Goal: Task Accomplishment & Management: Manage account settings

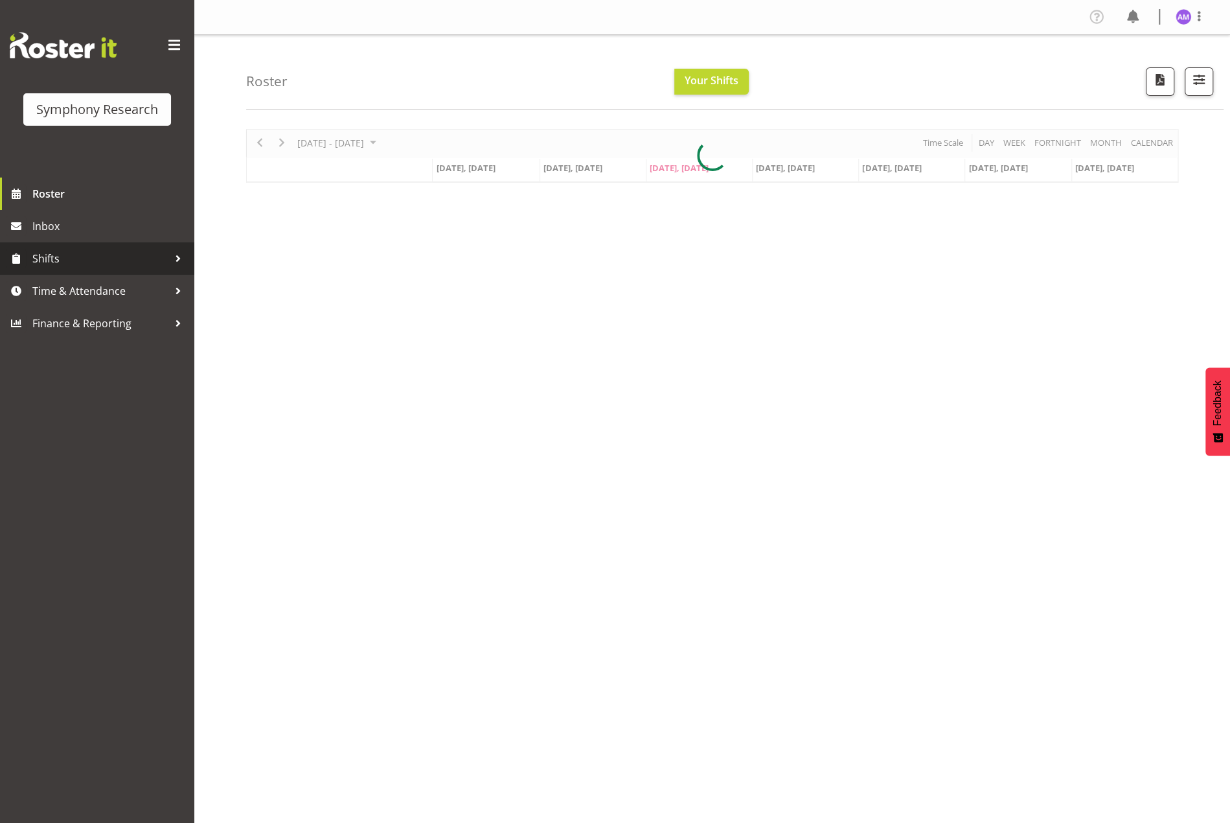
click at [84, 261] on span "Shifts" at bounding box center [100, 258] width 136 height 19
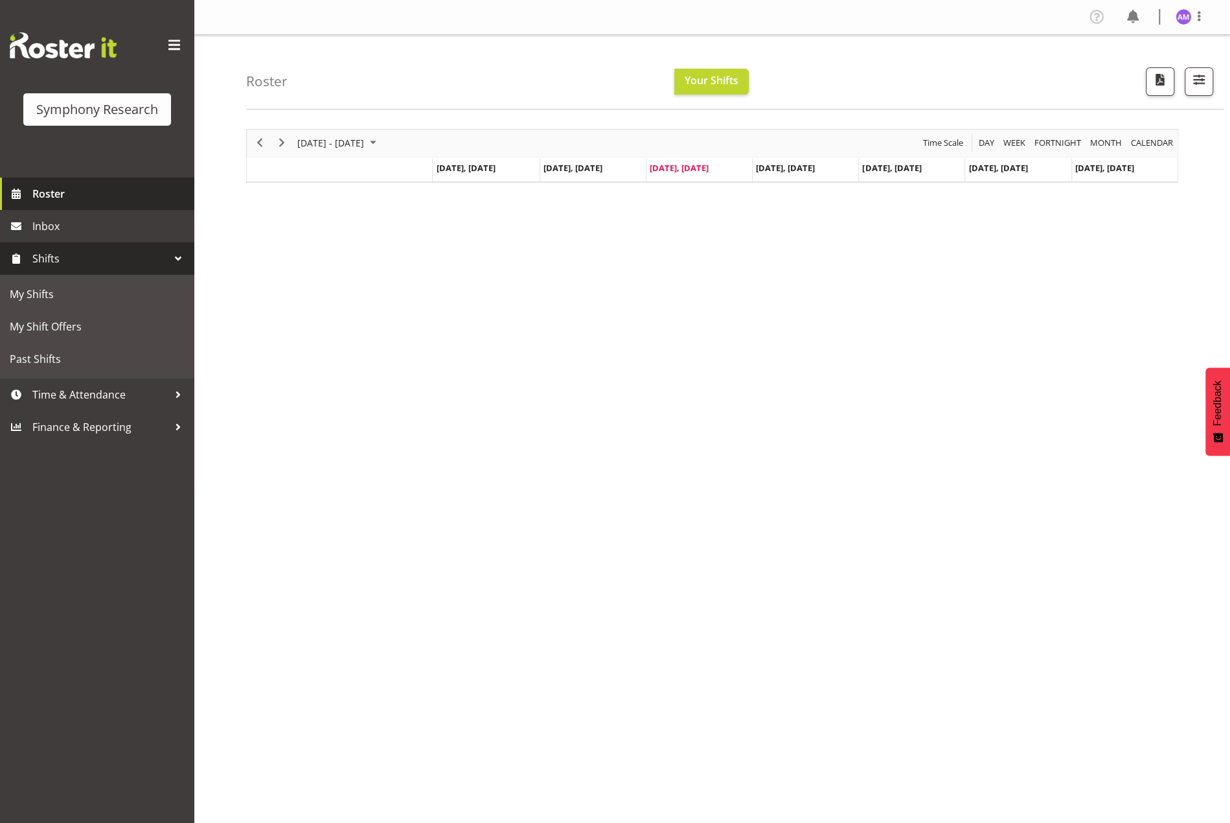
click at [78, 192] on span "Roster" at bounding box center [110, 193] width 156 height 19
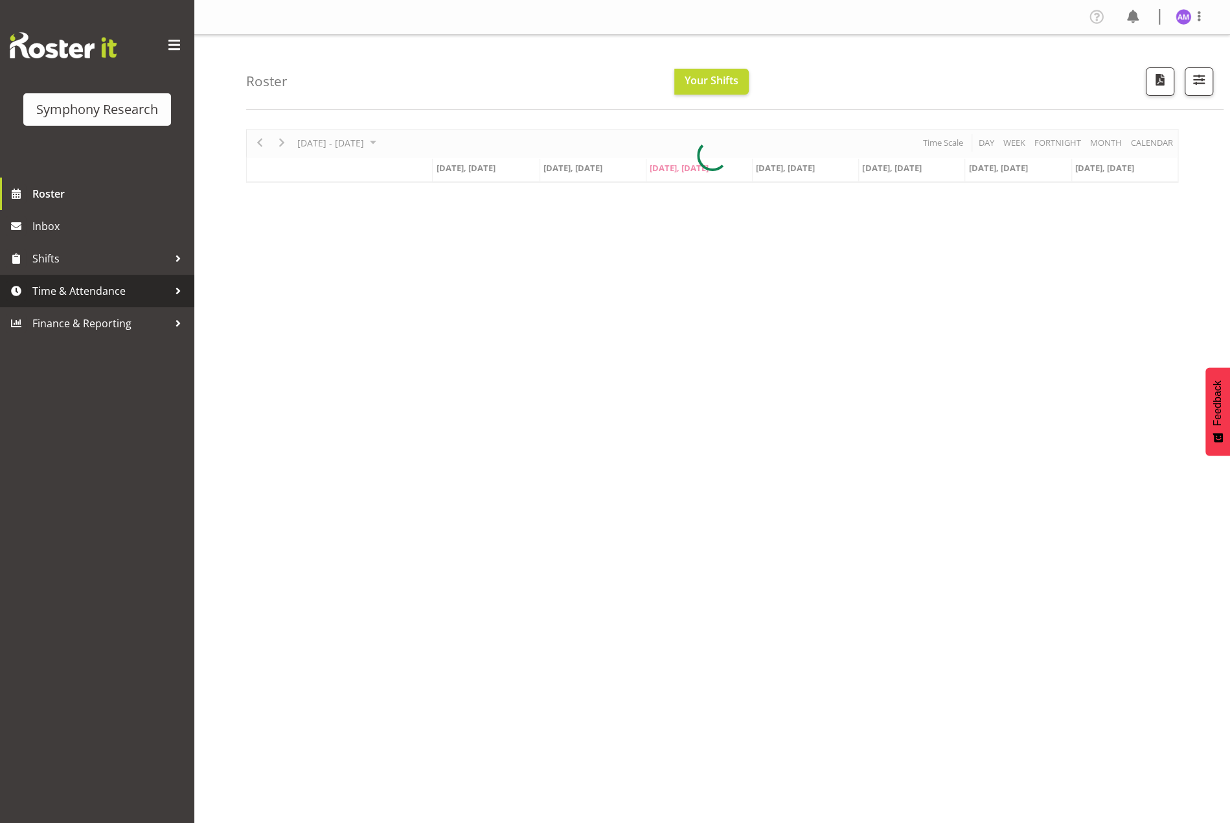
click at [117, 296] on span "Time & Attendance" at bounding box center [100, 290] width 136 height 19
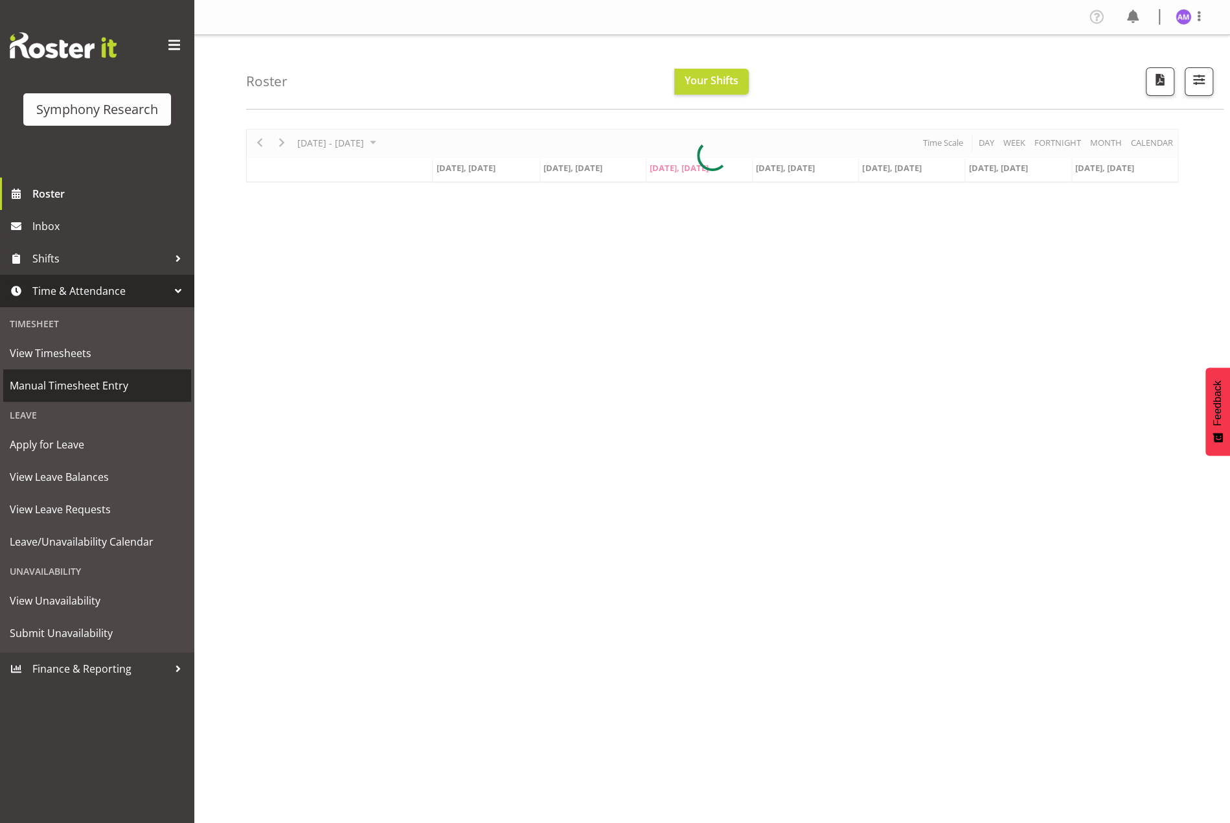
click at [109, 382] on span "Manual Timesheet Entry" at bounding box center [97, 385] width 175 height 19
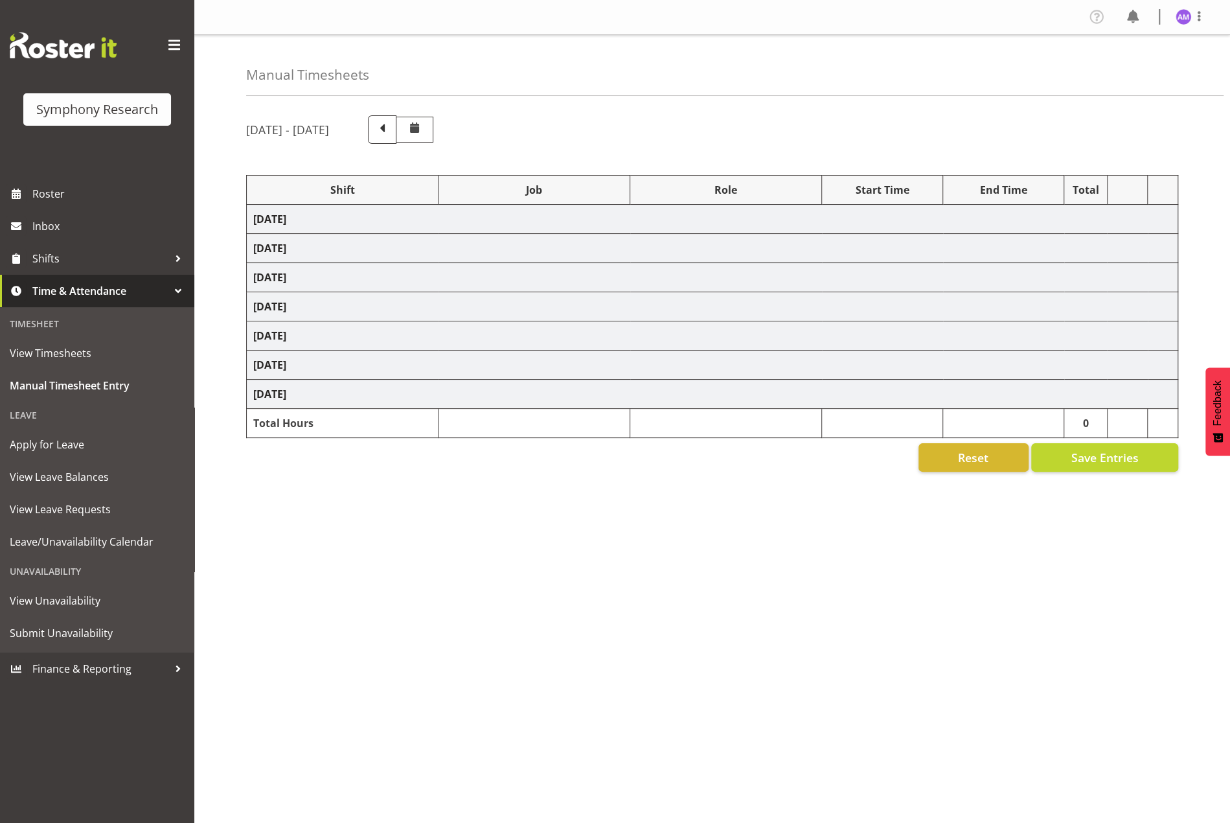
select select "2398"
select select "10239"
select select "47"
select select "2398"
select select "10536"
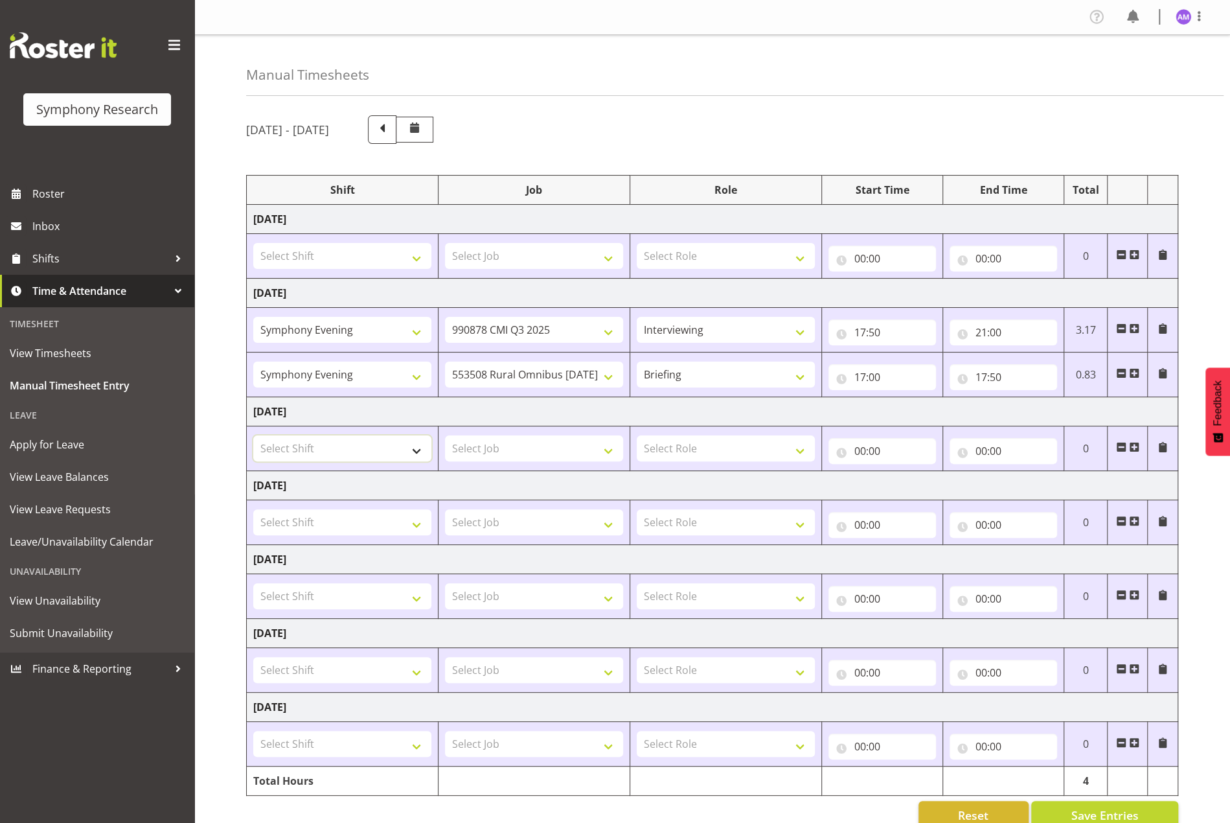
click at [299, 446] on select "Select Shift !!Project Briefing (Job to be assigned) !!Weekend Residential (Ros…" at bounding box center [342, 448] width 178 height 26
select select "2398"
click at [253, 435] on select "Select Shift !!Project Briefing (Job to be assigned) !!Weekend Residential (Ros…" at bounding box center [342, 448] width 178 height 26
drag, startPoint x: 487, startPoint y: 457, endPoint x: 538, endPoint y: 445, distance: 52.5
click at [487, 457] on select "Select Job 550060 IF Admin 553492 World Poll Aus Wave 2 Main 2025 553493 World …" at bounding box center [534, 448] width 178 height 26
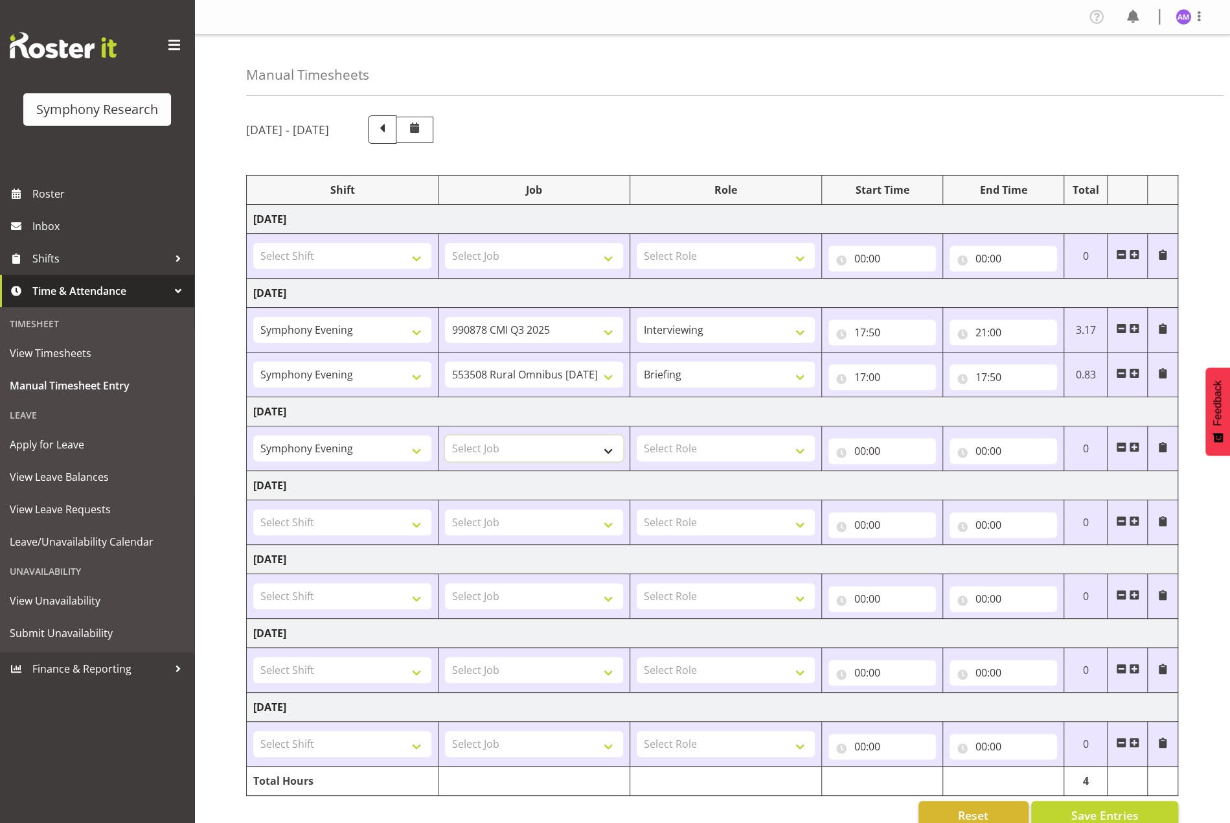
select select "10239"
click at [445, 435] on select "Select Job 550060 IF Admin 553492 World Poll Aus Wave 2 Main 2025 553493 World …" at bounding box center [534, 448] width 178 height 26
click at [730, 452] on select "Select Role Briefing Interviewing" at bounding box center [726, 448] width 178 height 26
select select "47"
click at [637, 435] on select "Select Role Briefing Interviewing" at bounding box center [726, 448] width 178 height 26
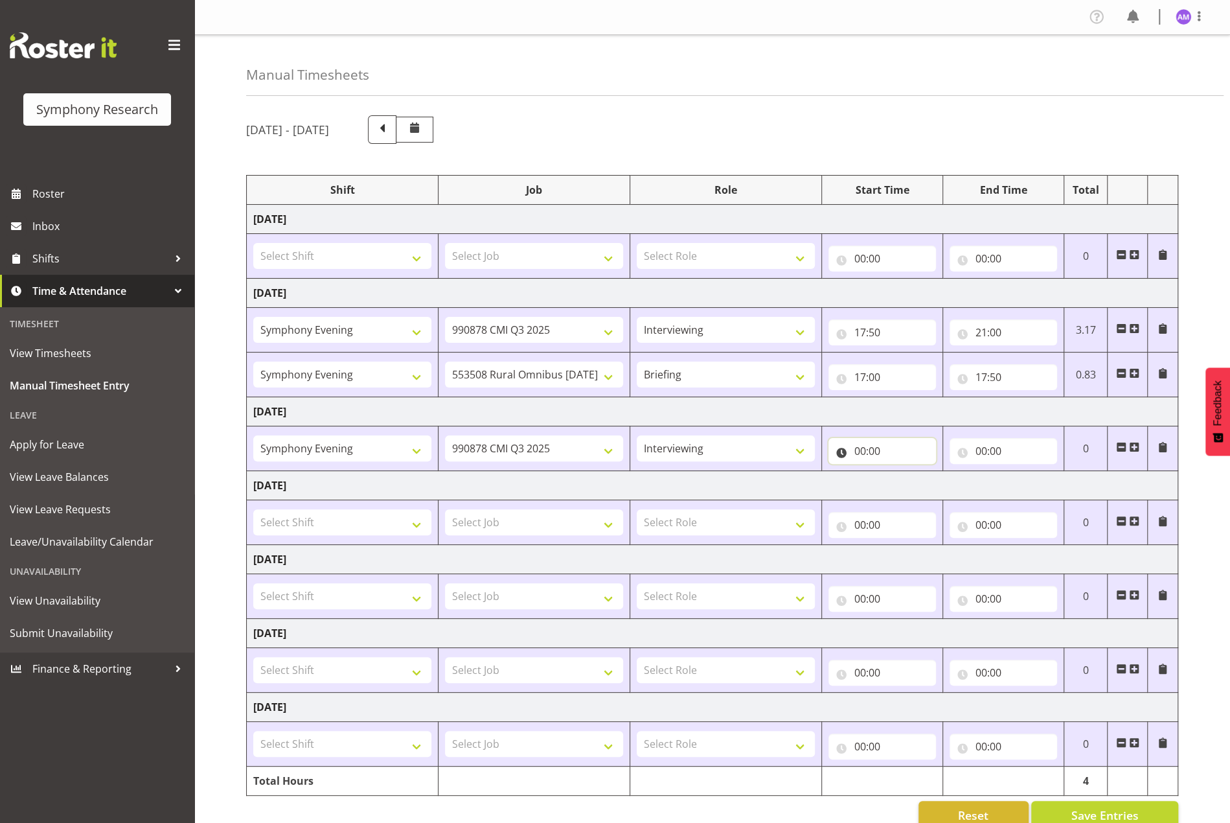
click at [877, 446] on input "00:00" at bounding box center [883, 451] width 108 height 26
click at [924, 477] on select "00 01 02 03 04 05 06 07 08 09 10 11 12 13 14 15 16 17 18 19 20 21 22 23" at bounding box center [917, 485] width 29 height 26
select select "17"
click at [903, 472] on select "00 01 02 03 04 05 06 07 08 09 10 11 12 13 14 15 16 17 18 19 20 21 22 23" at bounding box center [917, 485] width 29 height 26
type input "17:00"
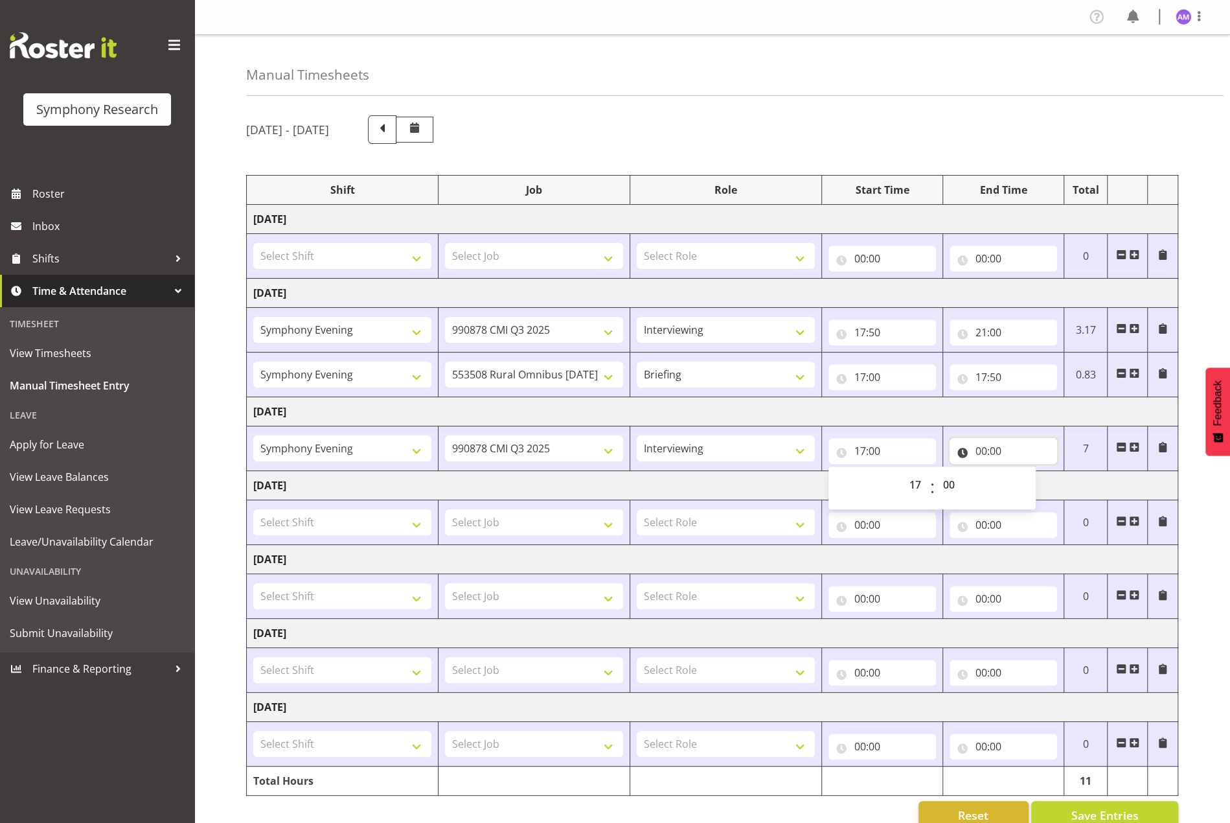
click at [976, 453] on input "00:00" at bounding box center [1004, 451] width 108 height 26
click at [1038, 485] on select "00 01 02 03 04 05 06 07 08 09 10 11 12 13 14 15 16 17 18 19 20 21 22 23" at bounding box center [1038, 485] width 29 height 26
select select "21"
click at [1024, 472] on select "00 01 02 03 04 05 06 07 08 09 10 11 12 13 14 15 16 17 18 19 20 21 22 23" at bounding box center [1038, 485] width 29 height 26
type input "21:00"
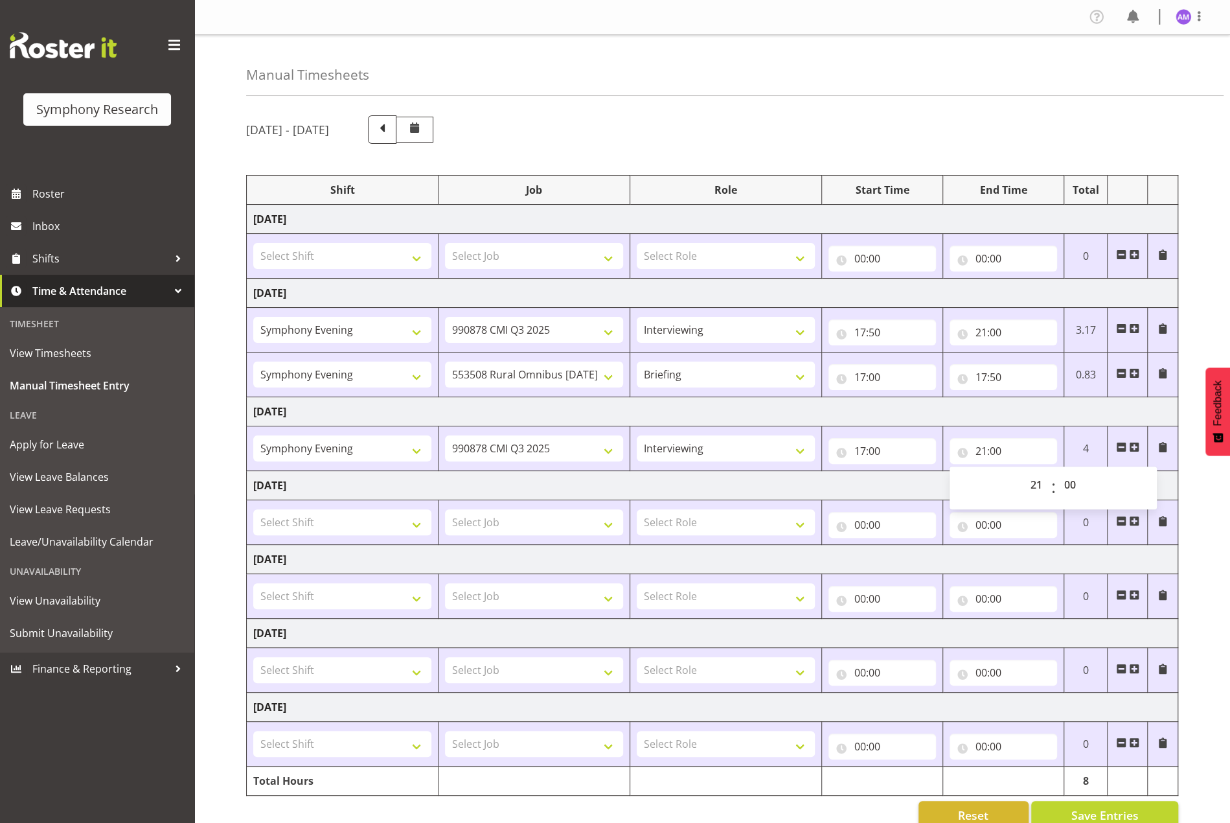
click at [1192, 452] on div "[DATE] - [DATE] Shift Job Role Start Time End Time Total [DATE] Select Shift !!…" at bounding box center [738, 473] width 984 height 734
click at [1097, 807] on span "Save Entries" at bounding box center [1104, 815] width 67 height 17
